Goal: Find contact information: Find contact information

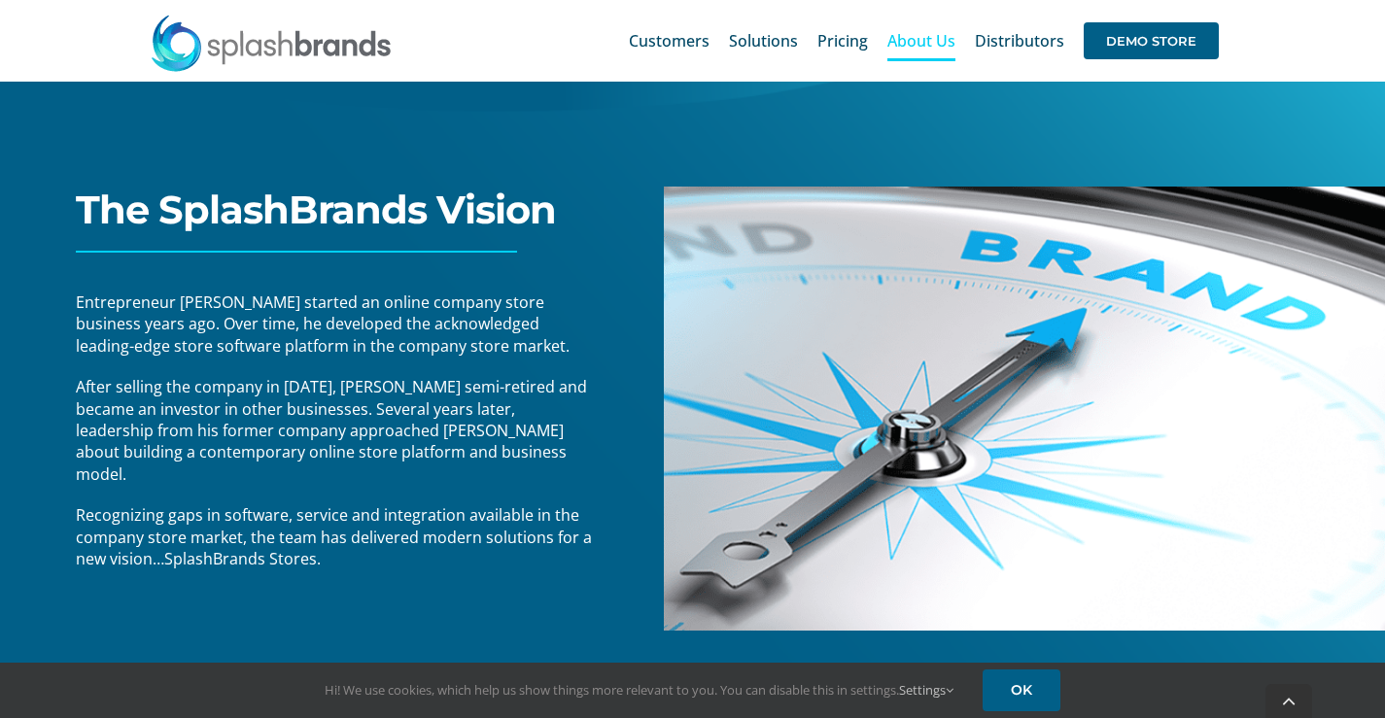
scroll to position [276, 0]
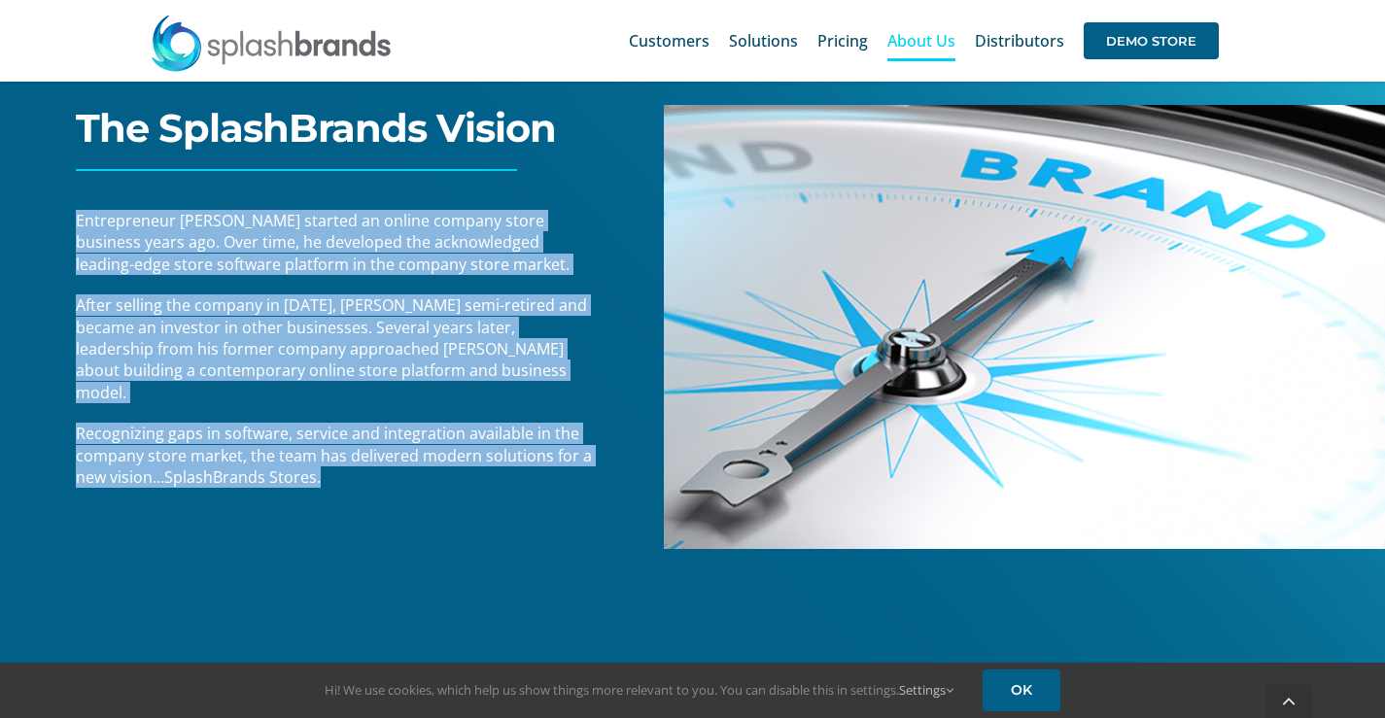
drag, startPoint x: 78, startPoint y: 221, endPoint x: 326, endPoint y: 467, distance: 350.4
click at [326, 467] on div "The SplashBrands Vision Entrepreneur Mike Standish started an online company st…" at bounding box center [318, 358] width 691 height 1030
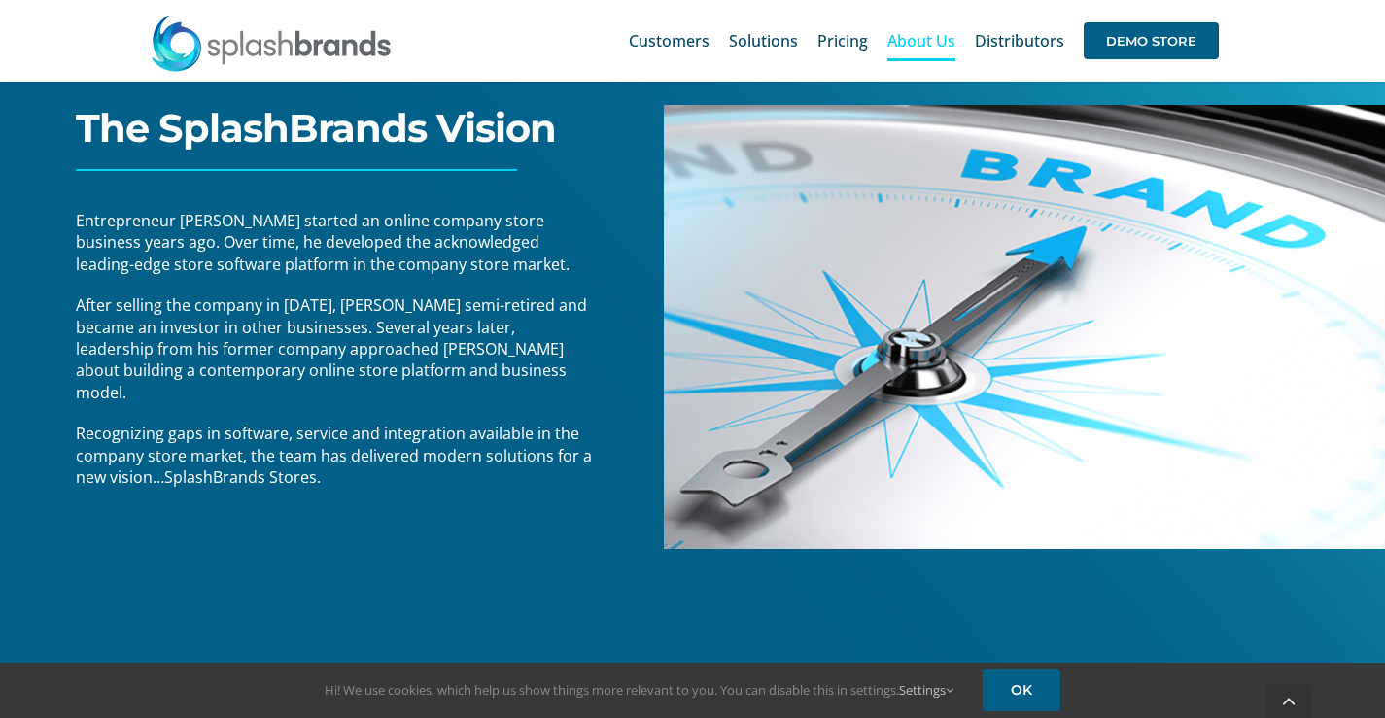
click at [226, 161] on div "The SplashBrands Vision Entrepreneur Mike Standish started an online company st…" at bounding box center [318, 358] width 691 height 1030
click at [664, 40] on span "Customers" at bounding box center [669, 41] width 81 height 16
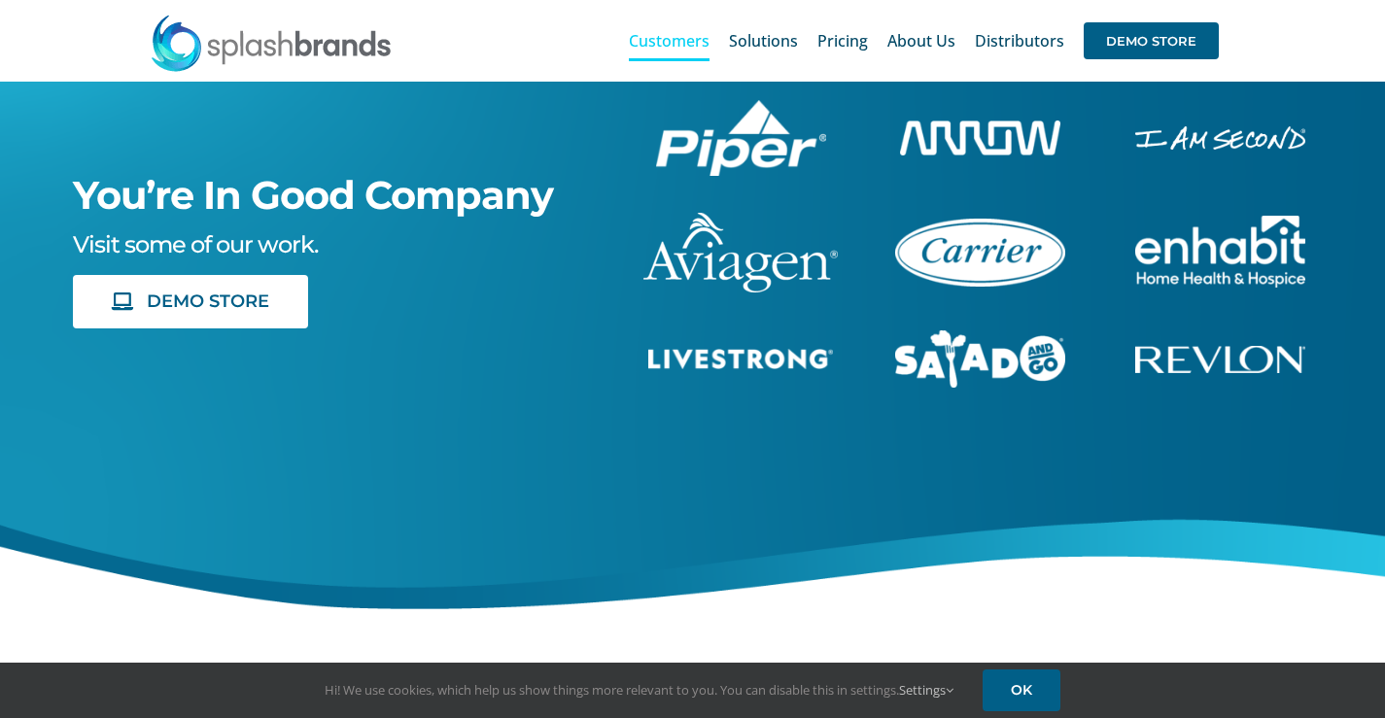
scroll to position [97, 0]
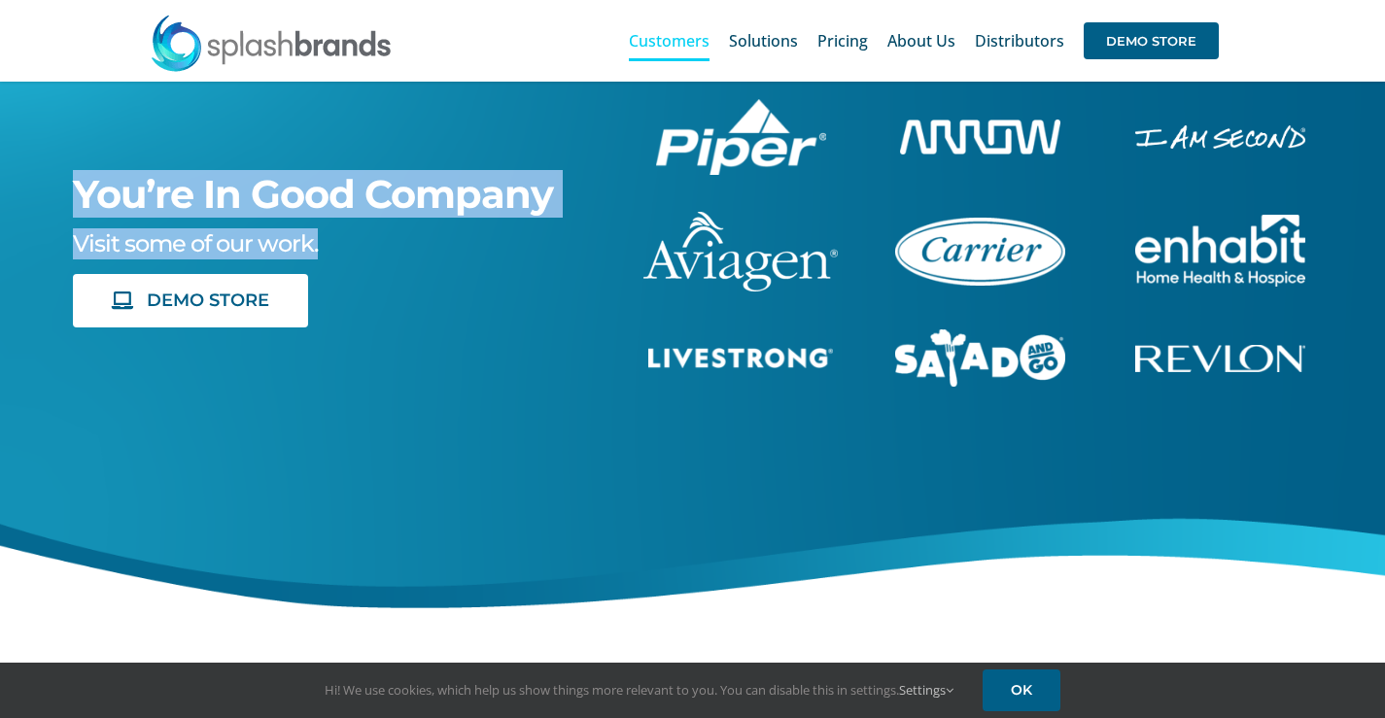
drag, startPoint x: 74, startPoint y: 186, endPoint x: 324, endPoint y: 236, distance: 254.8
click at [324, 236] on div "You’re In Good Company Visit some of our work. DEMO STORE" at bounding box center [311, 251] width 533 height 153
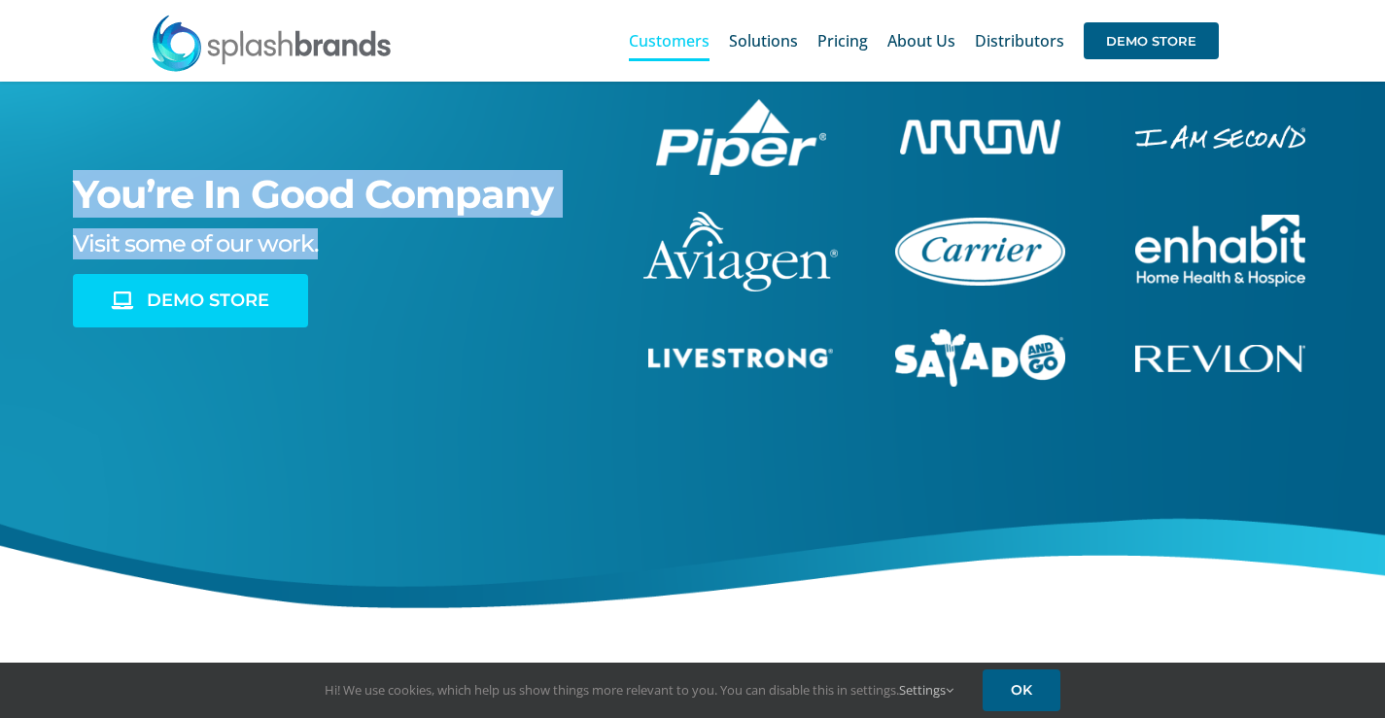
click at [216, 313] on link "DEMO STORE" at bounding box center [190, 300] width 235 height 53
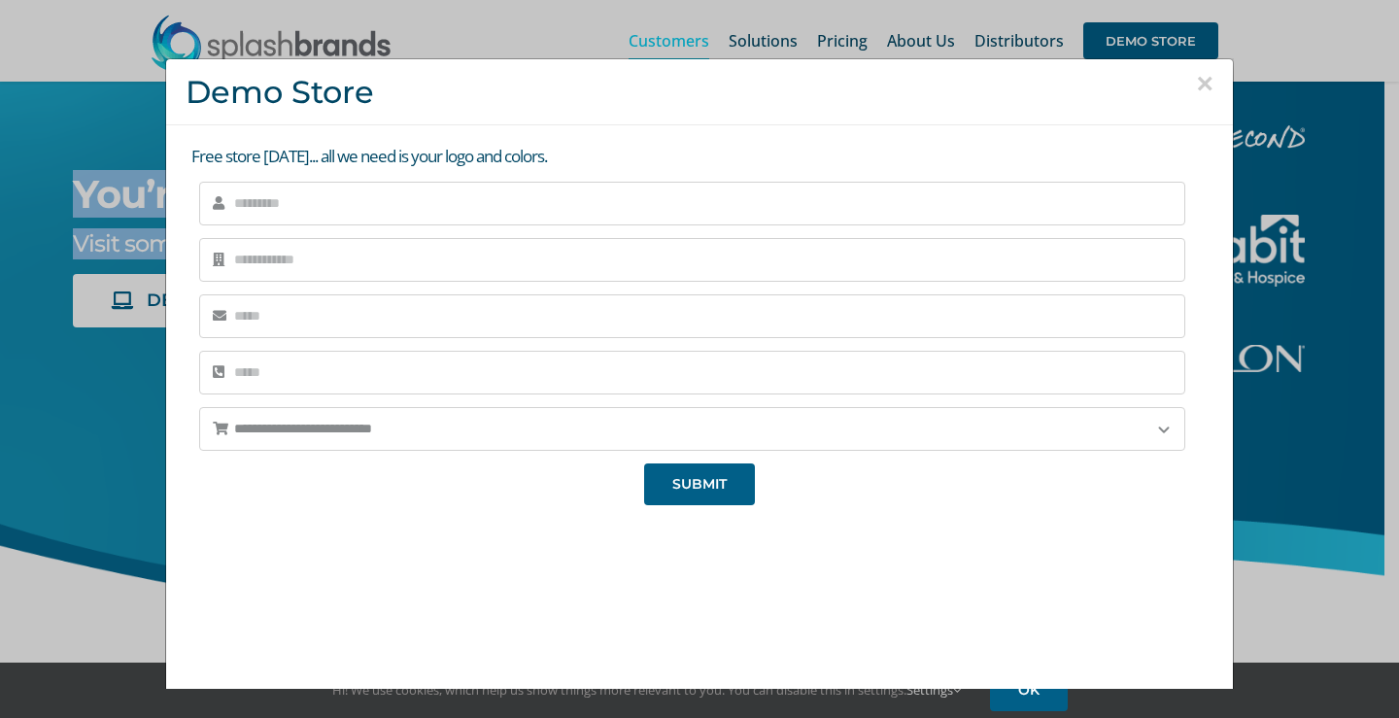
click at [1196, 83] on button "×" at bounding box center [1204, 83] width 17 height 29
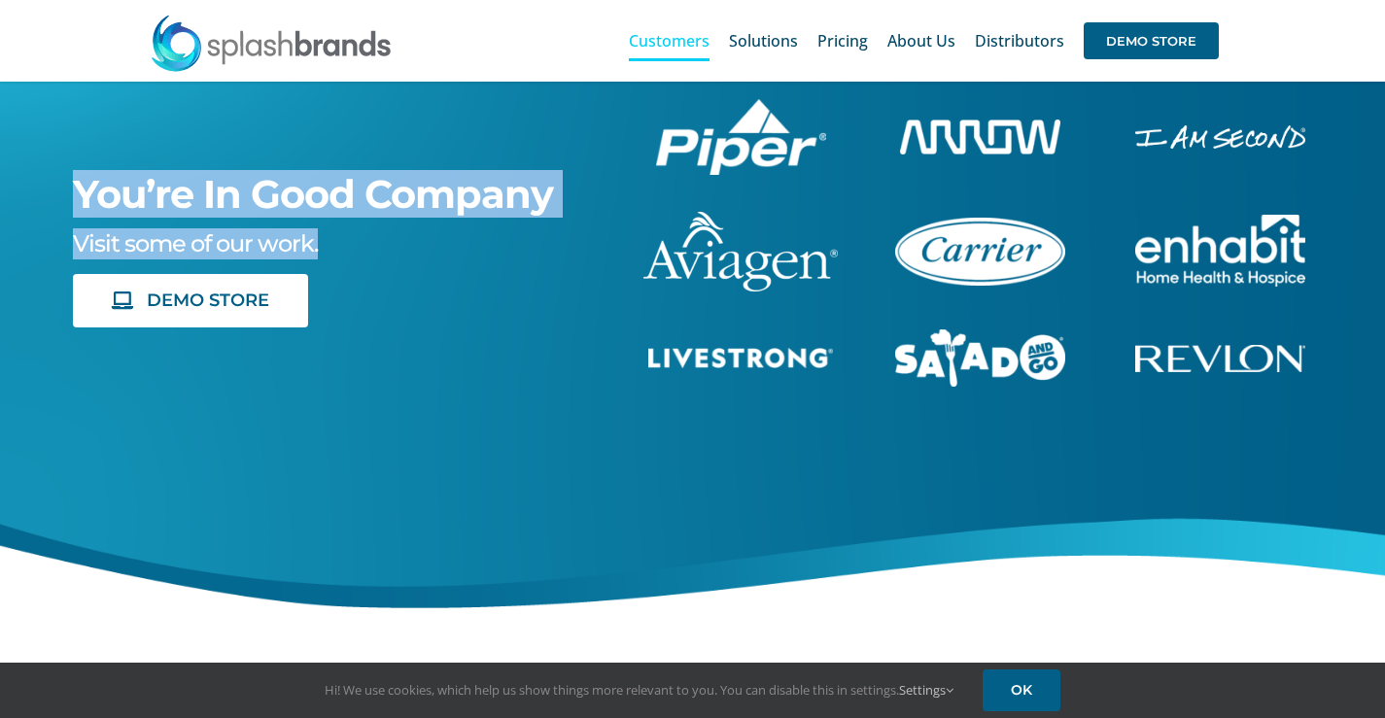
click at [738, 159] on img "piper-White" at bounding box center [741, 137] width 170 height 76
click at [994, 141] on img "arrow-white" at bounding box center [980, 137] width 160 height 34
click at [1181, 146] on img "enhabit-stacked-white" at bounding box center [1220, 136] width 170 height 22
click at [738, 271] on img at bounding box center [740, 252] width 194 height 80
click at [970, 261] on img "carrier-1B" at bounding box center [980, 252] width 170 height 68
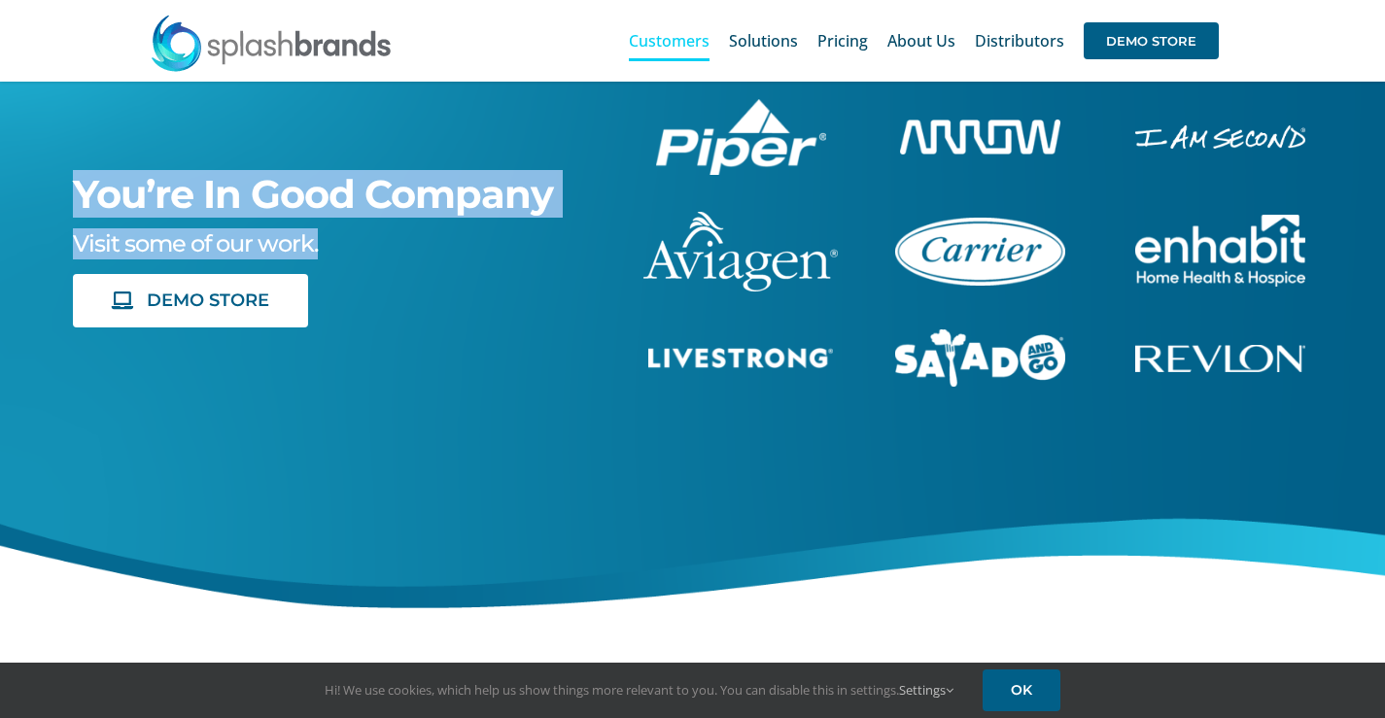
click at [985, 362] on img "sng-1C" at bounding box center [980, 358] width 170 height 58
click at [1200, 357] on img "revlon-flat-white" at bounding box center [1220, 358] width 170 height 27
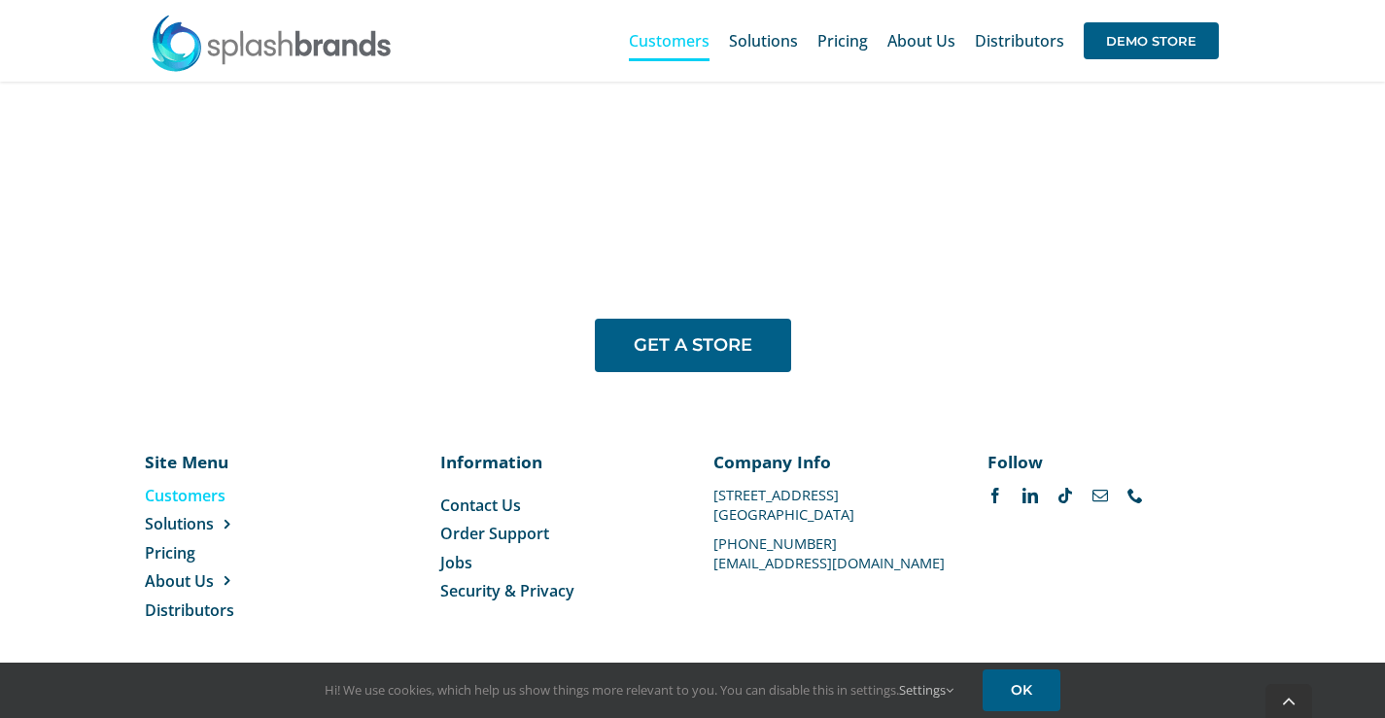
scroll to position [1563, 0]
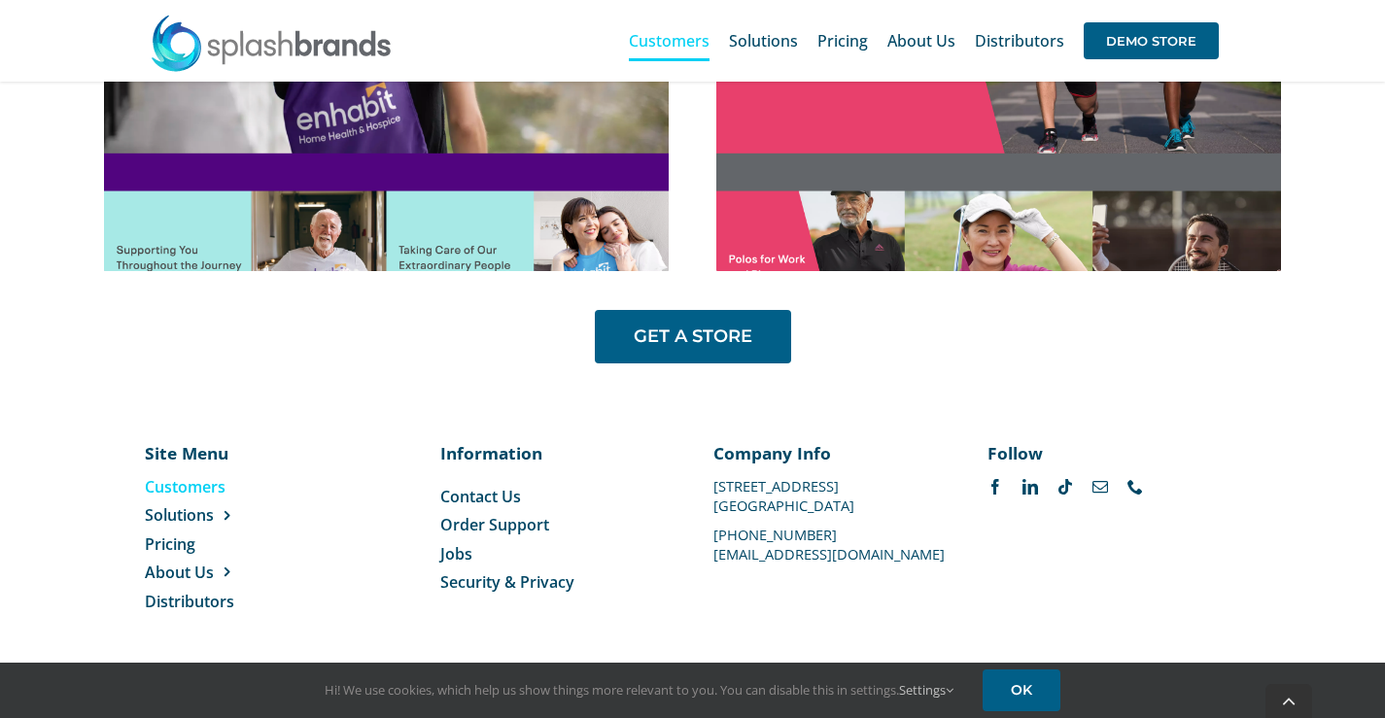
click at [498, 494] on span "Contact Us" at bounding box center [480, 496] width 81 height 21
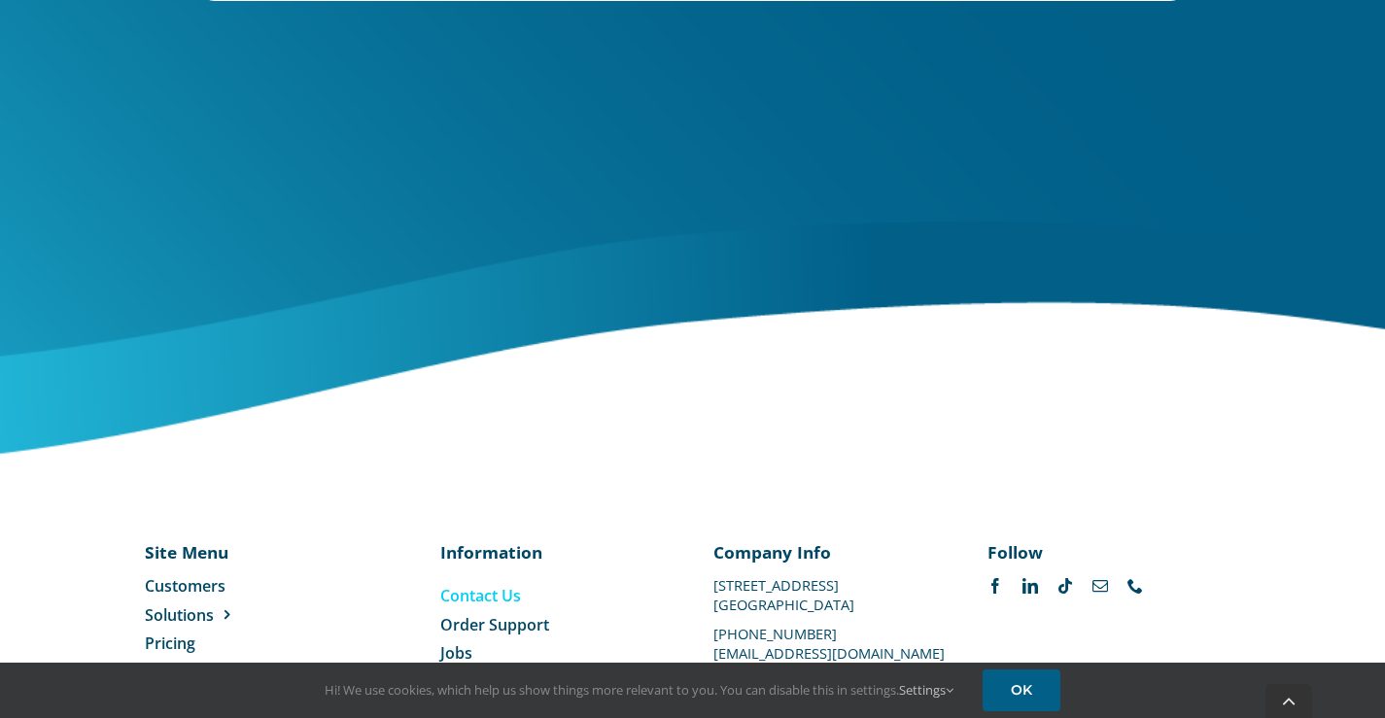
scroll to position [1053, 0]
